Goal: Transaction & Acquisition: Download file/media

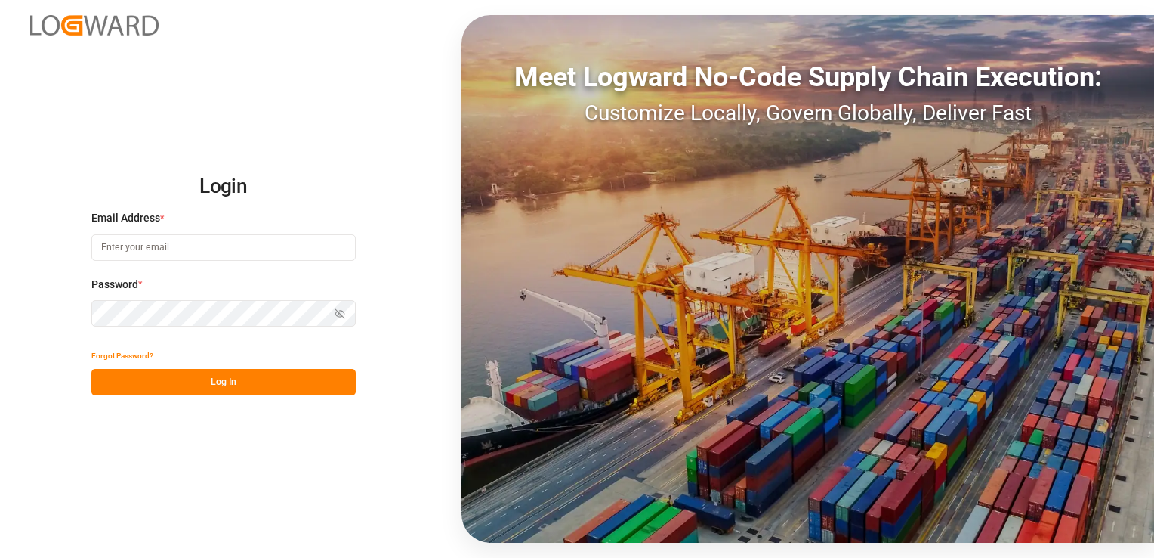
type input "[PERSON_NAME][EMAIL_ADDRESS][PERSON_NAME][DOMAIN_NAME]"
click at [178, 381] on button "Log In" at bounding box center [223, 382] width 264 height 26
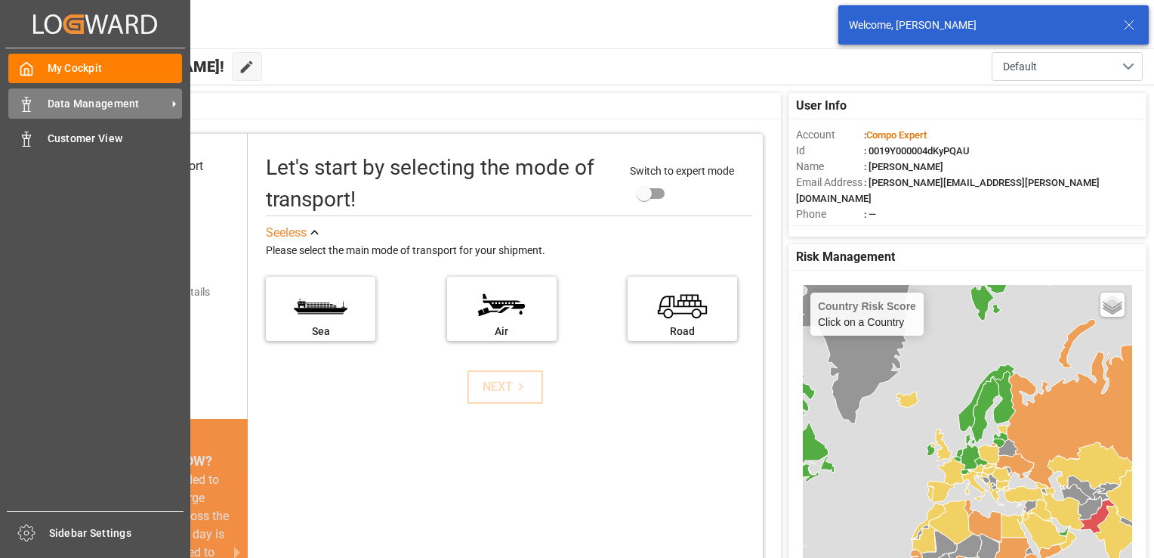
click at [32, 107] on icon at bounding box center [26, 104] width 15 height 15
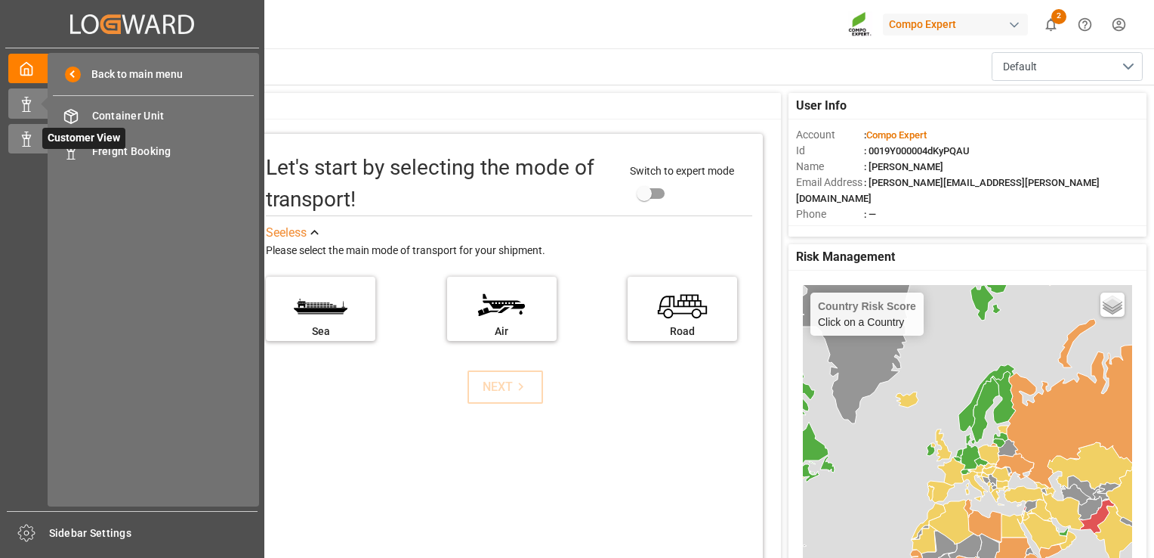
click at [23, 138] on icon at bounding box center [26, 138] width 15 height 15
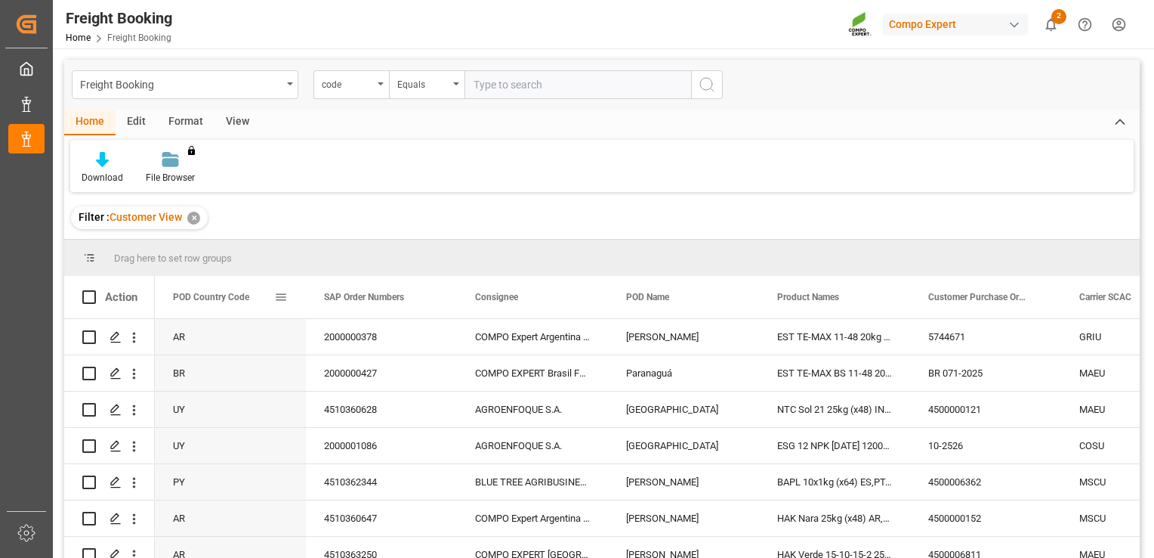
drag, startPoint x: 248, startPoint y: 293, endPoint x: 283, endPoint y: 298, distance: 35.0
click at [283, 298] on span at bounding box center [281, 297] width 14 height 14
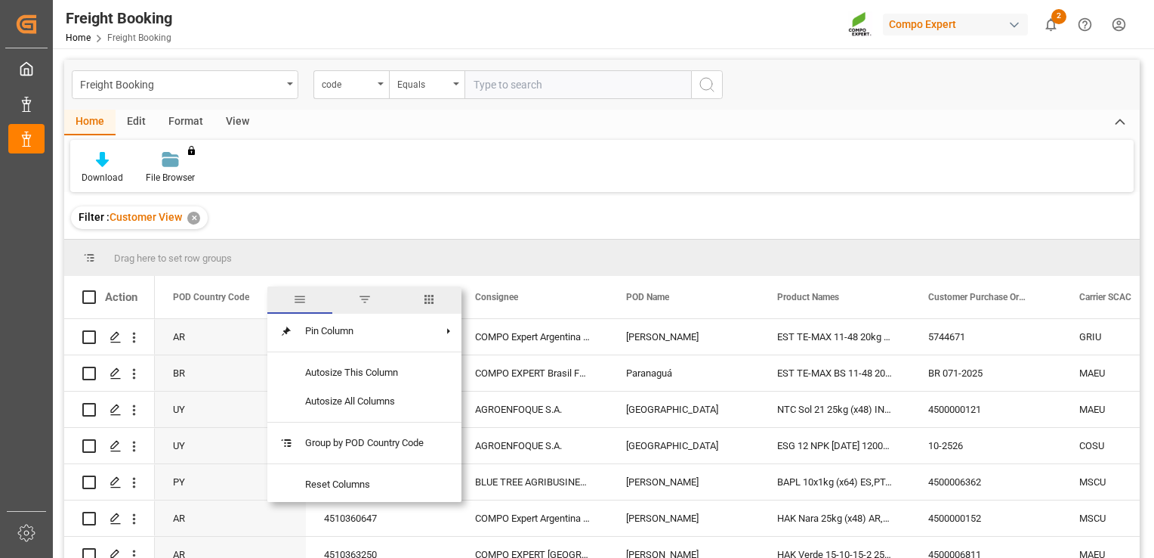
click at [283, 298] on span "general" at bounding box center [299, 299] width 65 height 27
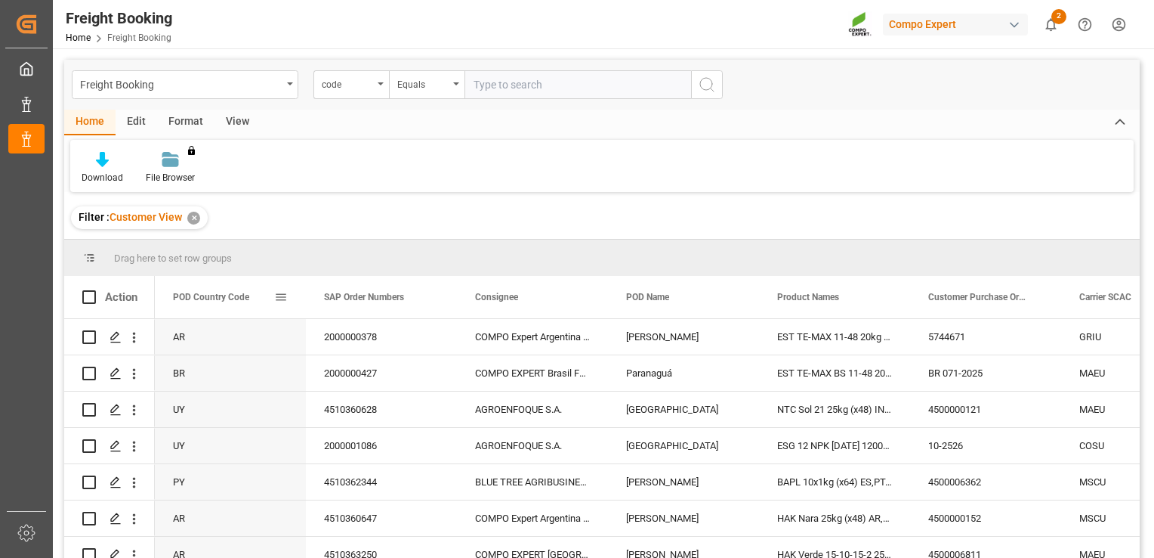
click at [283, 298] on span at bounding box center [281, 297] width 14 height 14
click at [222, 295] on span "POD Country Code" at bounding box center [211, 297] width 76 height 11
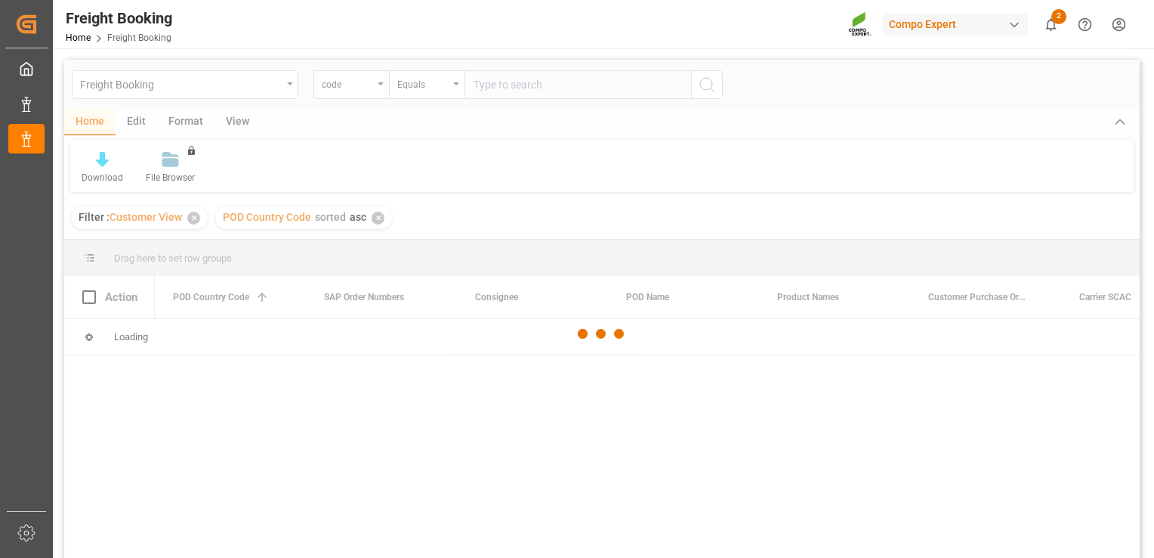
click at [222, 295] on div at bounding box center [602, 334] width 1076 height 549
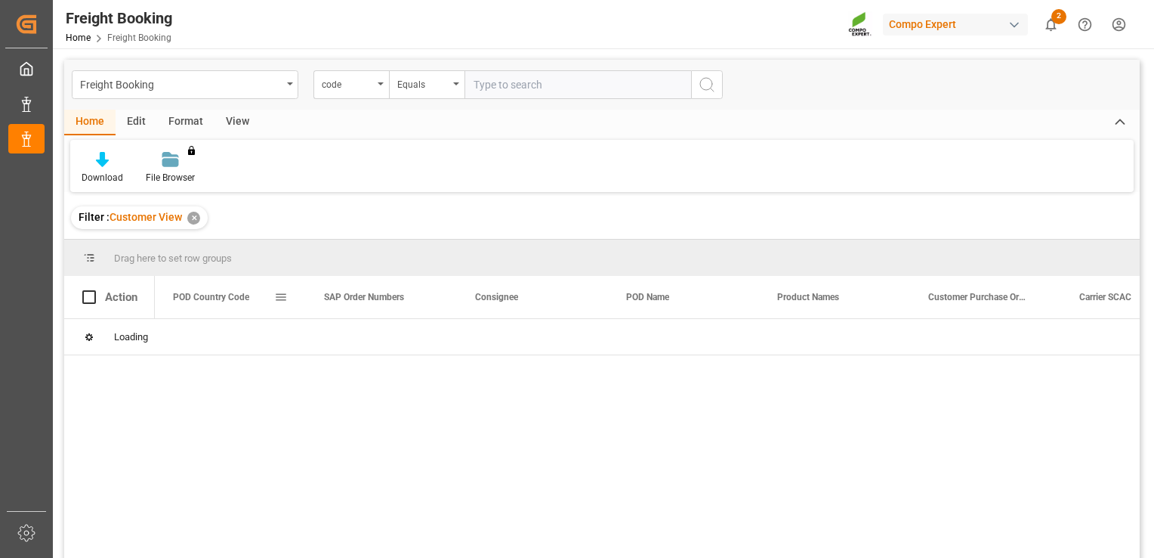
click at [280, 298] on span at bounding box center [281, 297] width 14 height 14
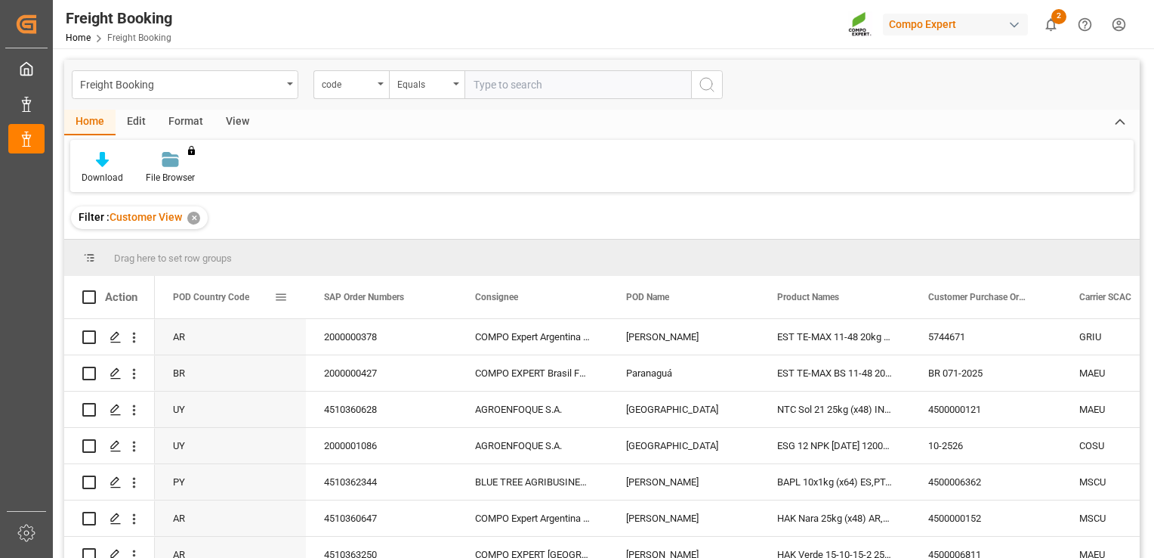
click at [281, 294] on span at bounding box center [281, 297] width 14 height 14
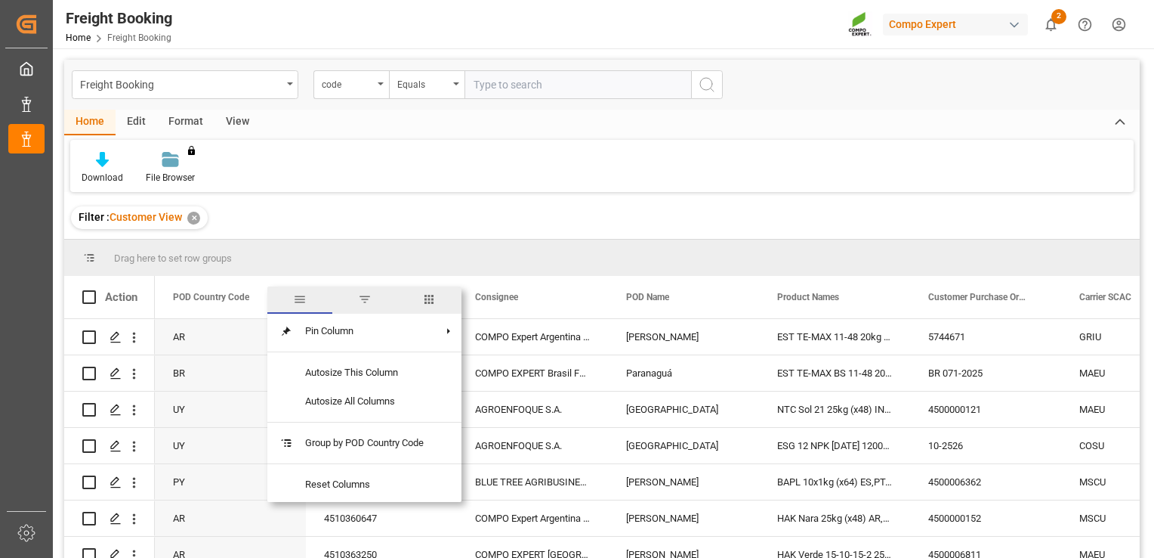
click at [381, 298] on span "filter" at bounding box center [364, 299] width 65 height 27
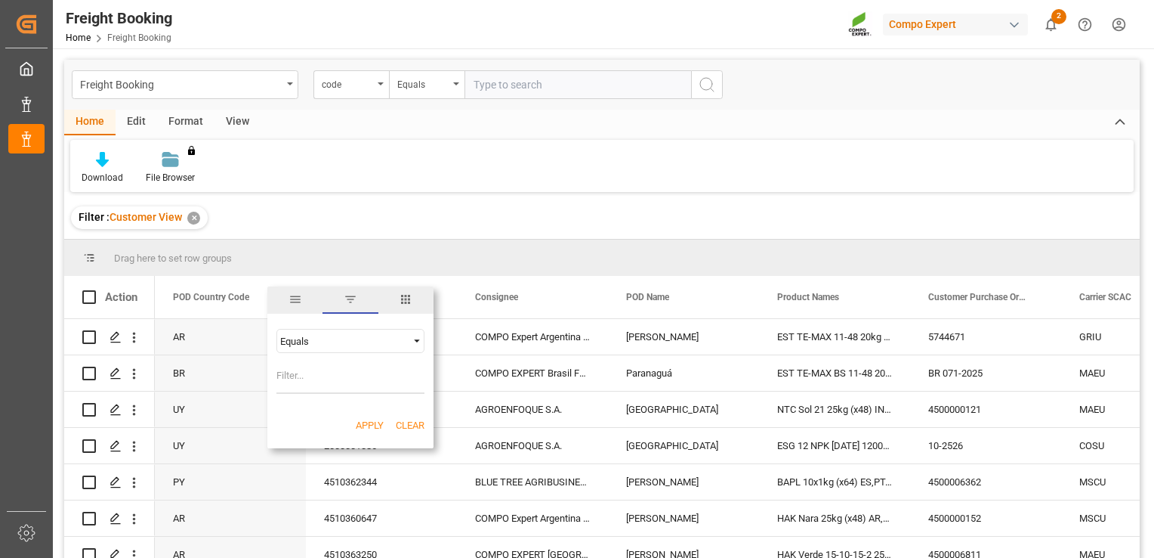
click at [370, 330] on div "Equals" at bounding box center [351, 341] width 148 height 24
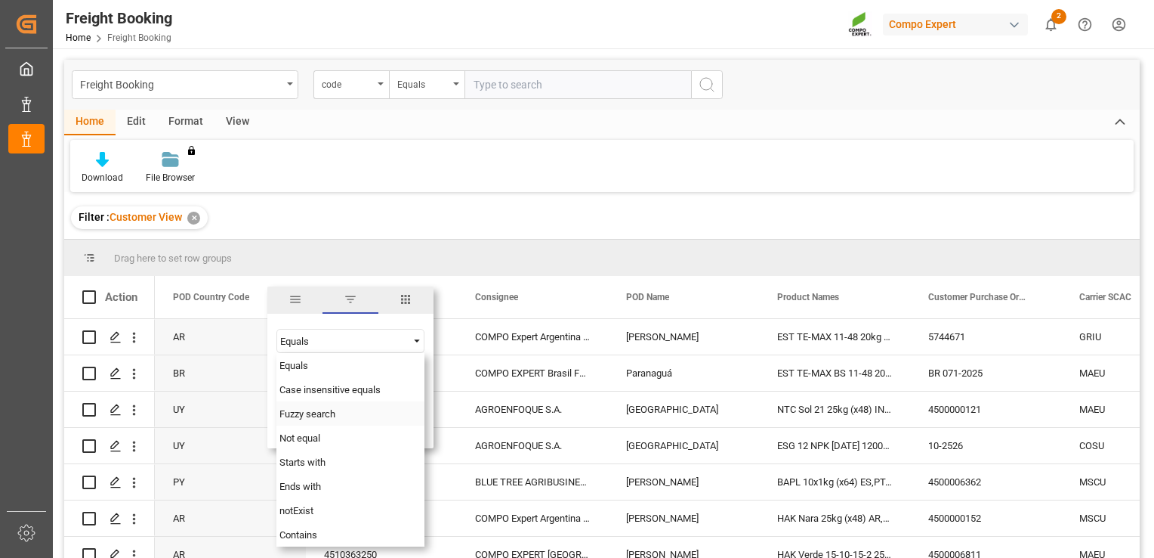
click at [332, 413] on span "Fuzzy search" at bounding box center [308, 413] width 56 height 11
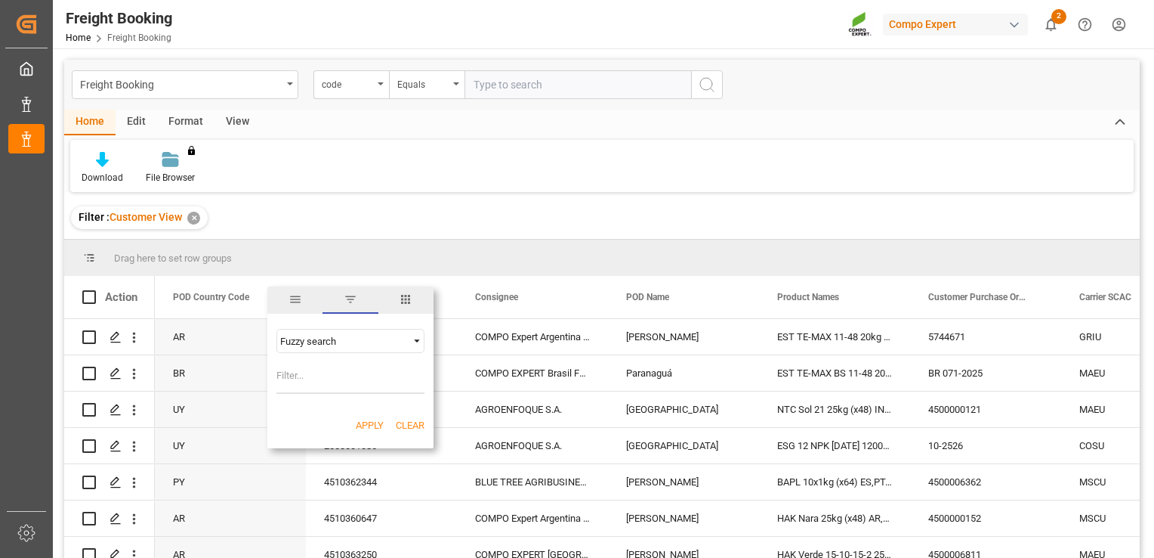
click at [335, 381] on input "Filter Value" at bounding box center [351, 378] width 148 height 30
type input "CL"
click at [362, 422] on button "Apply" at bounding box center [370, 425] width 28 height 15
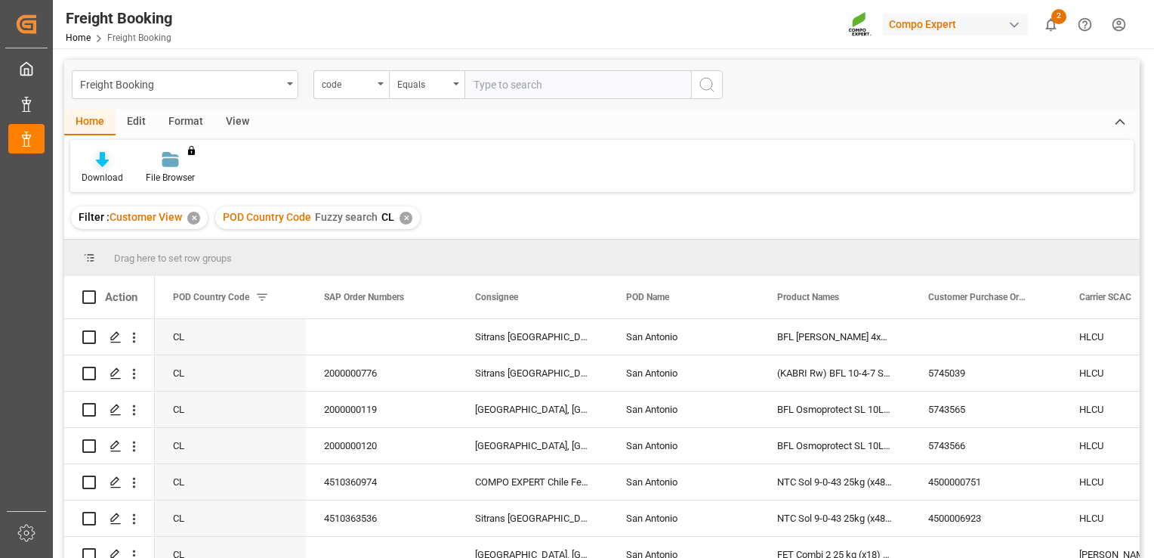
click at [103, 161] on icon at bounding box center [102, 159] width 13 height 15
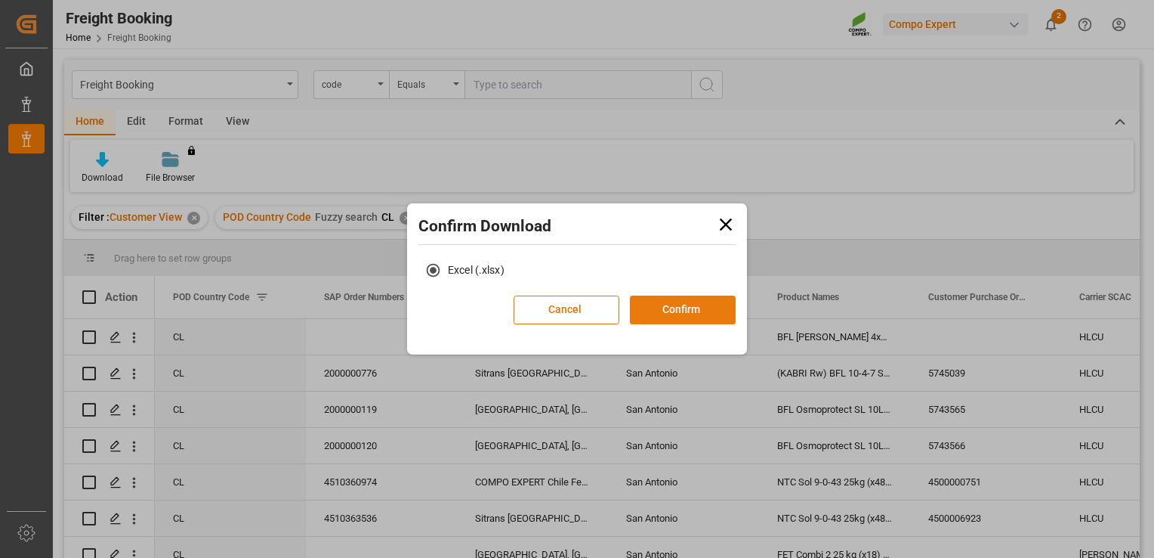
click at [695, 312] on button "Confirm" at bounding box center [683, 309] width 106 height 29
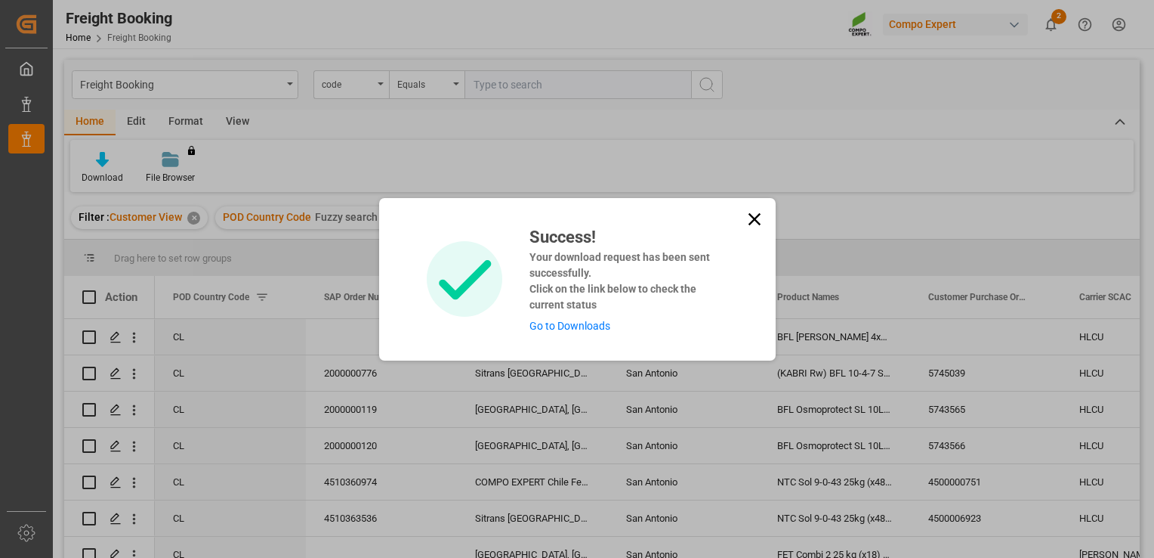
click at [571, 327] on link "Go to Downloads" at bounding box center [570, 326] width 81 height 12
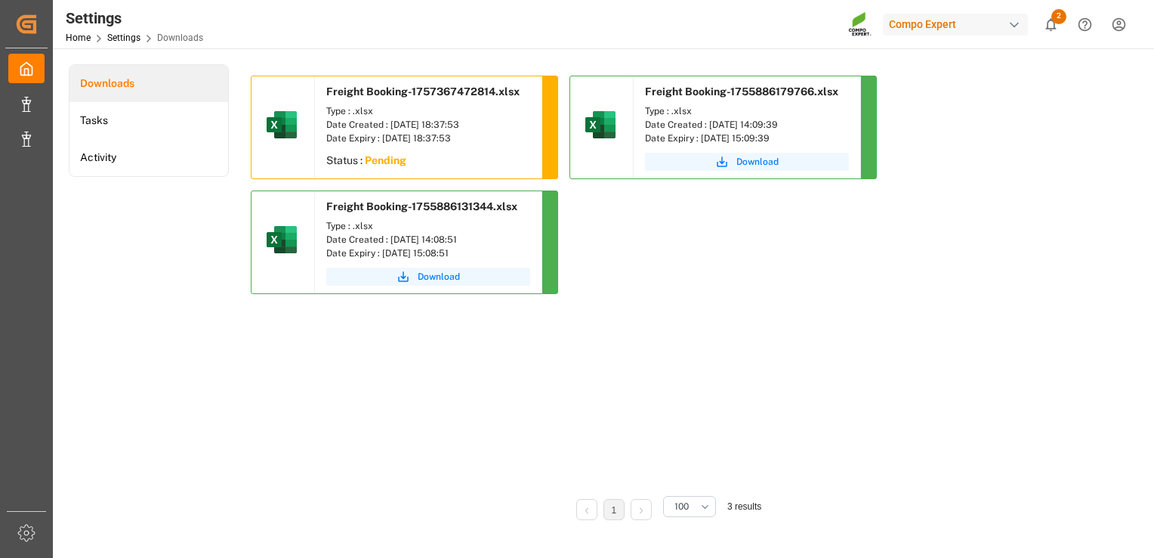
click at [635, 257] on div "Freight Booking-1757367472814.xlsx Type : .xlsx Date Created : [DATE] 18:37:53 …" at bounding box center [666, 191] width 831 height 230
click at [383, 124] on div "Date Created : [DATE] 18:37:53" at bounding box center [428, 125] width 204 height 14
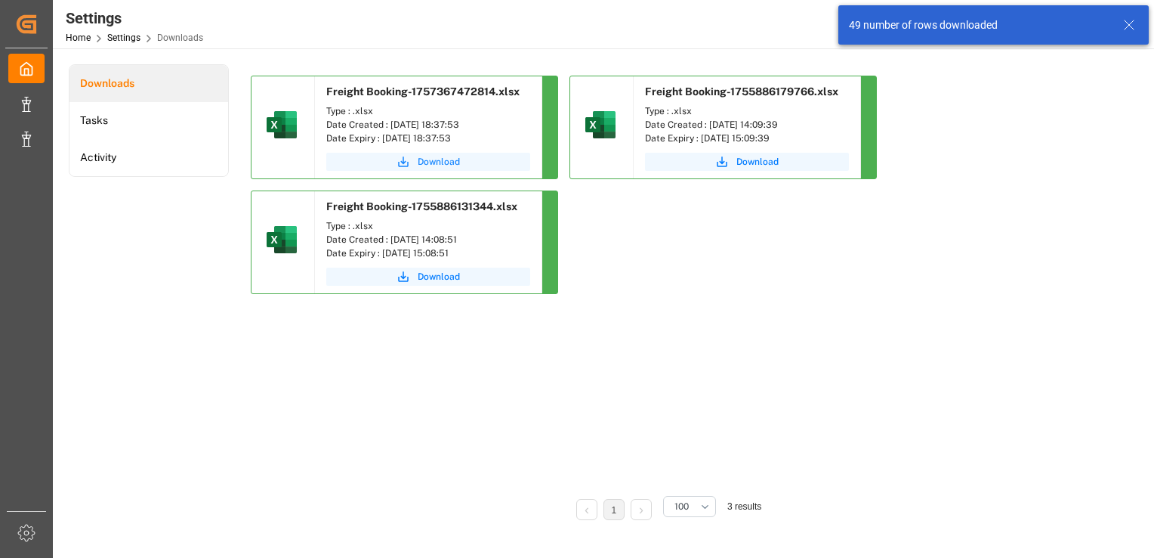
click at [453, 160] on span "Download" at bounding box center [439, 162] width 42 height 14
